Goal: Information Seeking & Learning: Learn about a topic

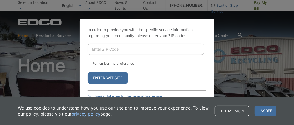
click at [105, 50] on input "Enter ZIP Code" at bounding box center [146, 48] width 116 height 11
type input "92119"
click at [105, 76] on button "Enter Website" at bounding box center [108, 78] width 40 height 12
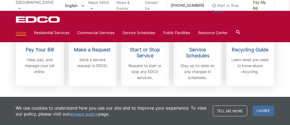
scroll to position [195, 0]
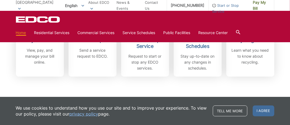
click at [100, 84] on div "Subscribe to EDCO service alerts, upcoming events & environmental news: Submit" at bounding box center [145, 107] width 258 height 62
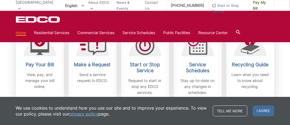
scroll to position [175, 0]
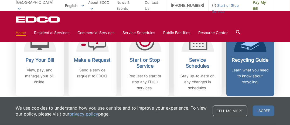
click at [263, 57] on h2 "Recycling Guide" at bounding box center [250, 60] width 40 height 6
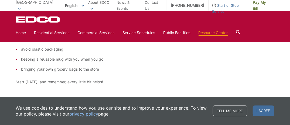
scroll to position [1216, 0]
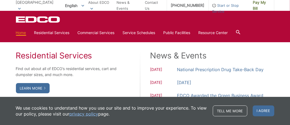
scroll to position [444, 0]
